Goal: Information Seeking & Learning: Compare options

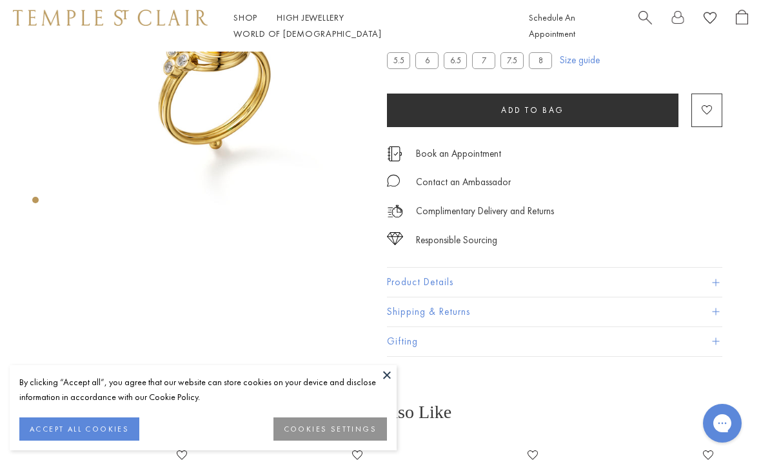
click at [251, 23] on link "Shop Shop" at bounding box center [245, 18] width 24 height 12
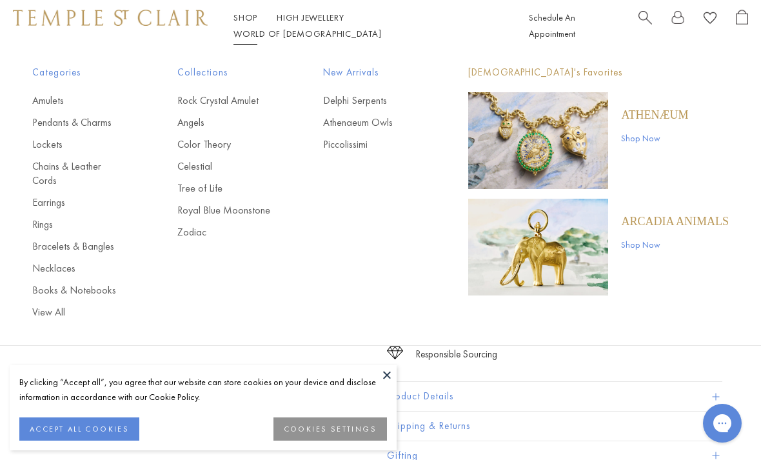
click at [79, 166] on link "Chains & Leather Cords" at bounding box center [78, 173] width 93 height 28
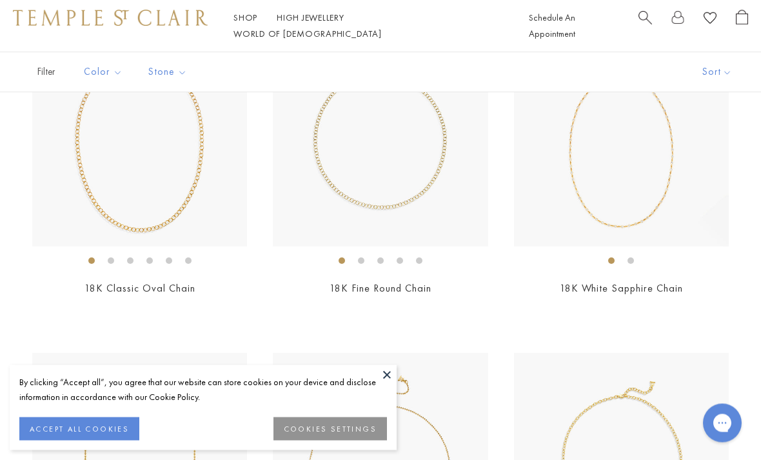
scroll to position [821, 0]
click at [413, 188] on img at bounding box center [380, 140] width 215 height 215
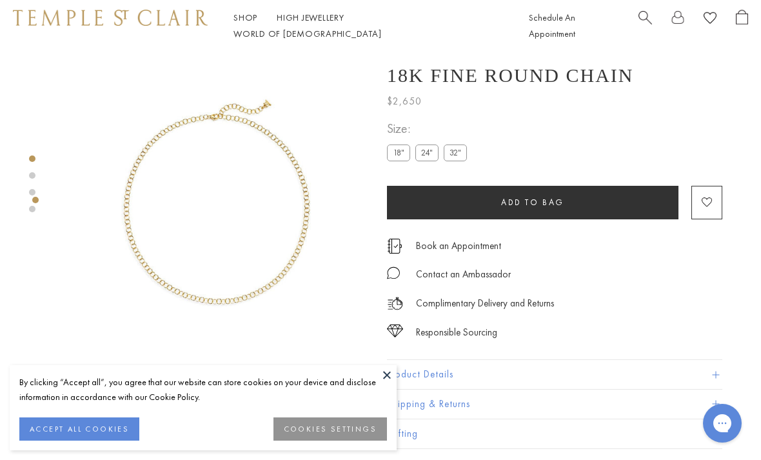
click at [222, 32] on div "Shop Shop Categories Amulets Pendants & Charms Lockets Chains & Leather Cords E…" at bounding box center [271, 26] width 516 height 32
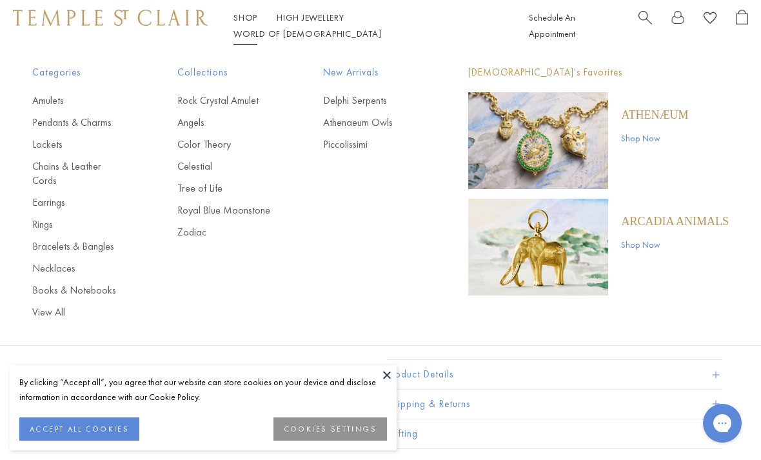
click at [57, 126] on link "Pendants & Charms" at bounding box center [78, 122] width 93 height 14
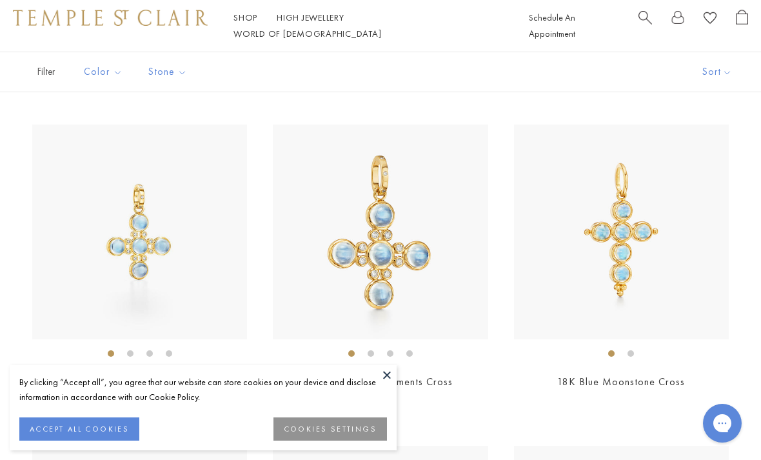
scroll to position [3638, 0]
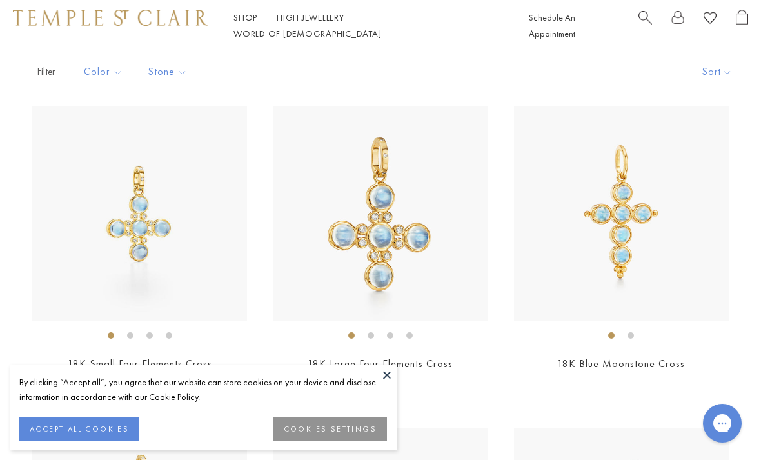
click at [395, 384] on button at bounding box center [386, 374] width 19 height 19
